Goal: Transaction & Acquisition: Subscribe to service/newsletter

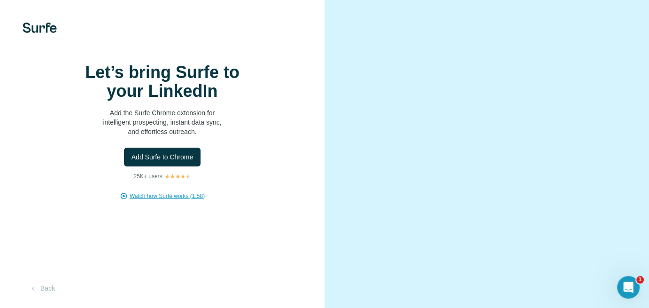
scroll to position [41, 0]
click at [49, 291] on button "Back" at bounding box center [42, 287] width 39 height 17
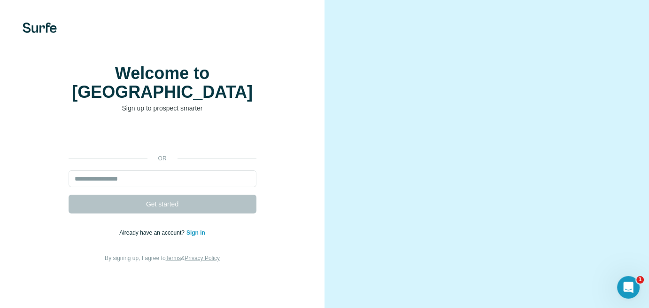
click at [41, 29] on img at bounding box center [40, 28] width 34 height 10
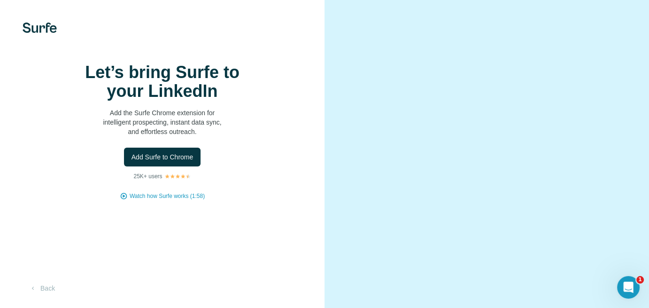
scroll to position [41, 0]
click at [186, 152] on span "Add Surfe to Chrome" at bounding box center [162, 156] width 62 height 9
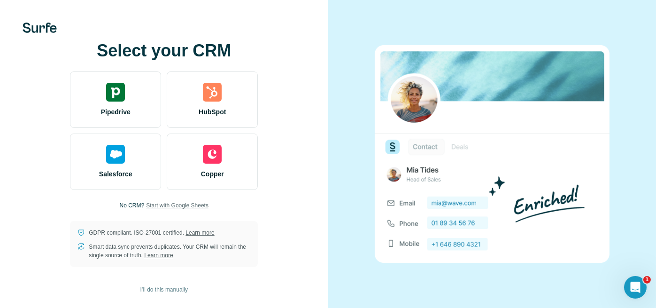
click at [179, 205] on span "Start with Google Sheets" at bounding box center [177, 205] width 62 height 8
